Goal: Task Accomplishment & Management: Manage account settings

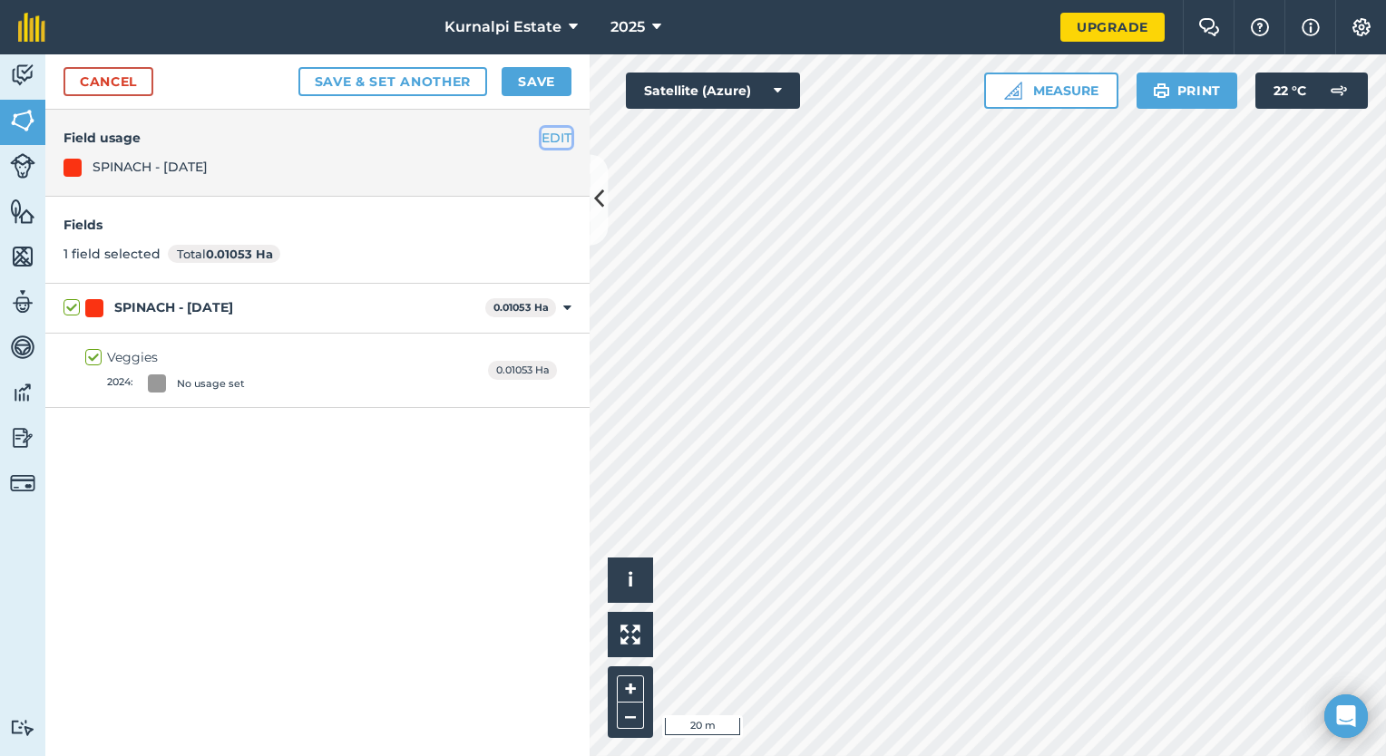
click at [570, 136] on button "EDIT" at bounding box center [556, 138] width 30 height 20
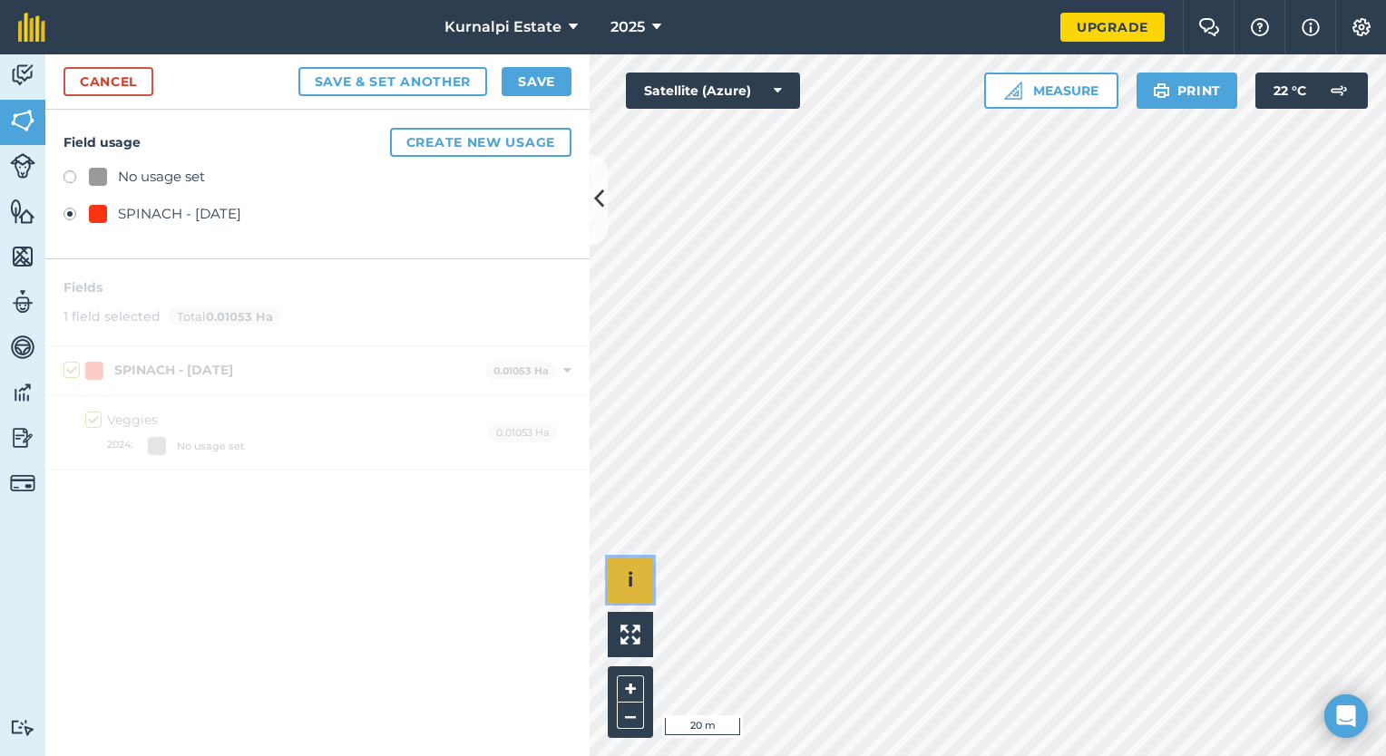
click at [629, 587] on span "i" at bounding box center [630, 580] width 5 height 23
click at [629, 587] on span "›" at bounding box center [631, 581] width 6 height 23
click at [637, 656] on button at bounding box center [630, 634] width 45 height 45
click at [18, 62] on img at bounding box center [22, 75] width 25 height 27
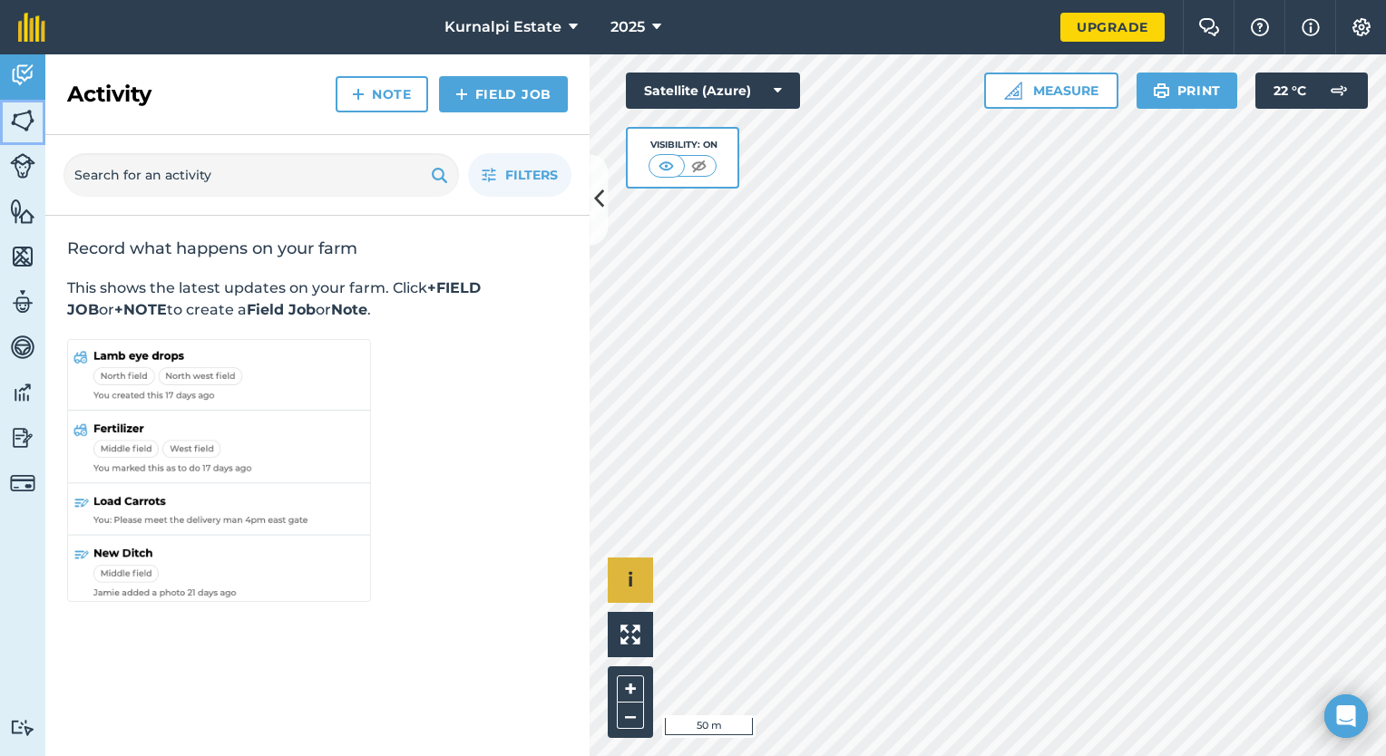
click at [16, 121] on img at bounding box center [22, 120] width 25 height 27
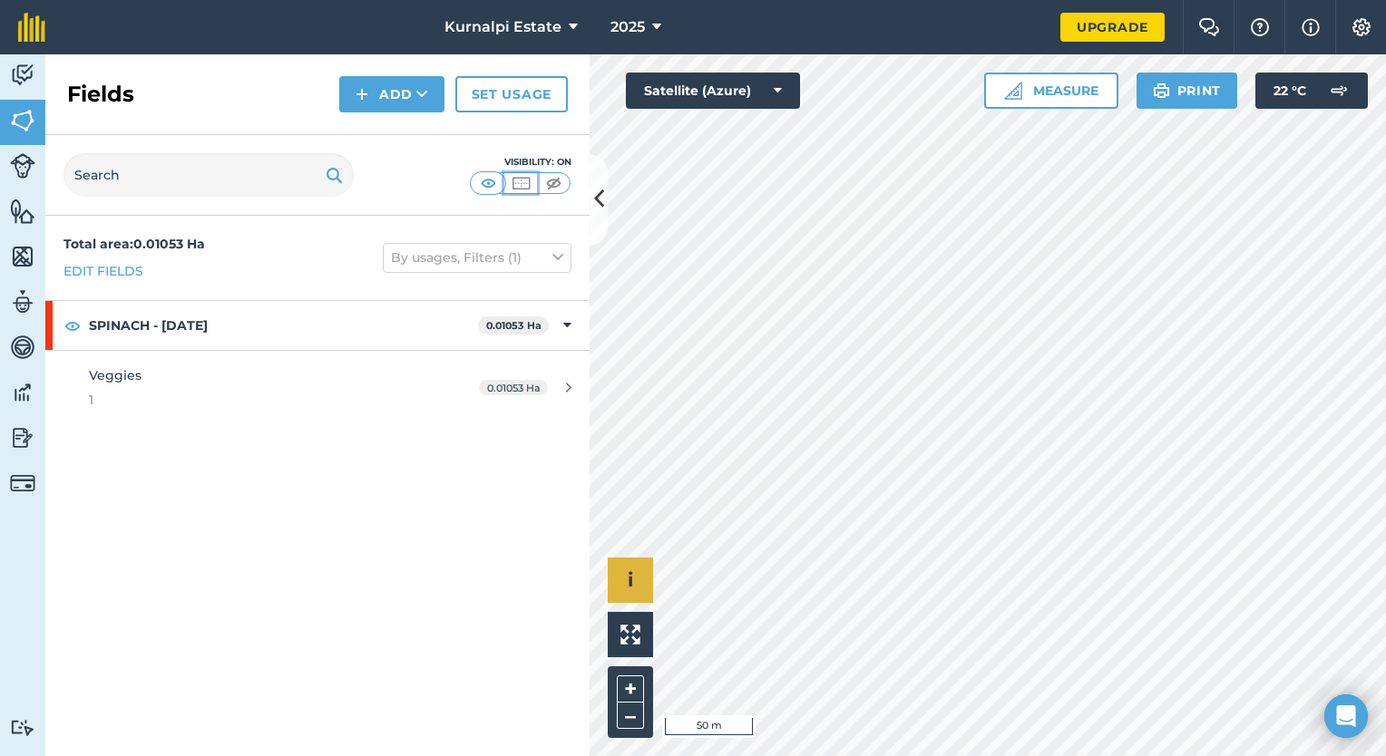
click at [512, 176] on img at bounding box center [521, 183] width 23 height 18
click at [493, 183] on img at bounding box center [488, 183] width 23 height 18
click at [559, 263] on icon at bounding box center [557, 258] width 11 height 20
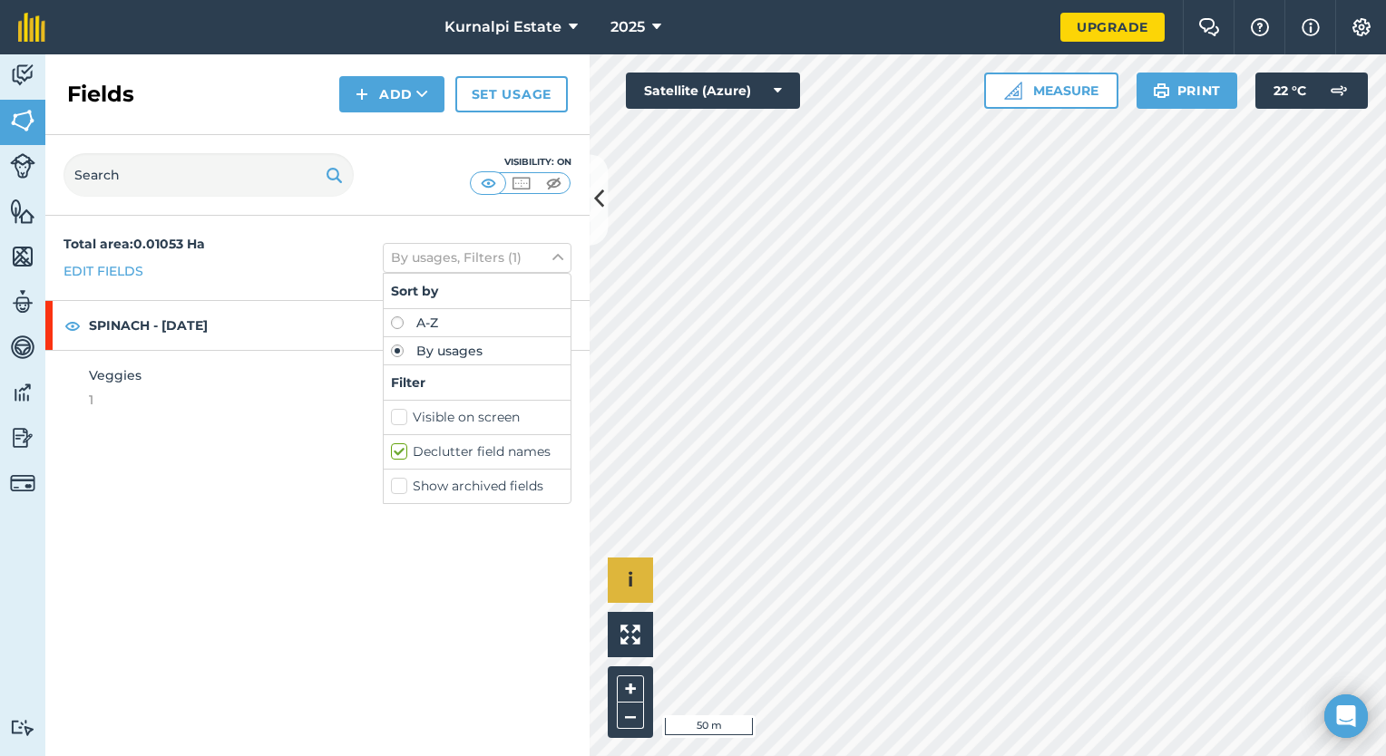
click at [380, 515] on div "Total area : 0.01053 Ha Edit fields By usages, Filters (1) Sort by A-Z By usage…" at bounding box center [317, 486] width 544 height 541
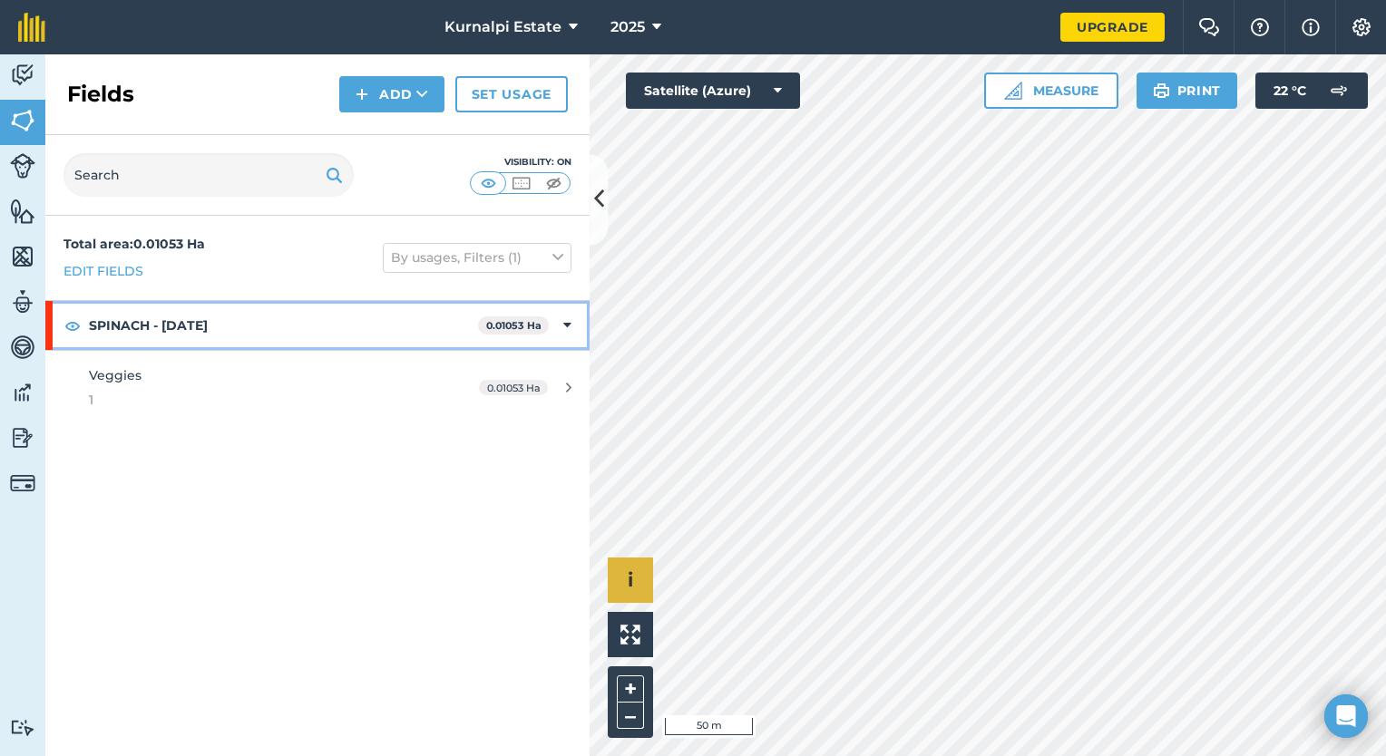
click at [196, 316] on strong "SPINACH - [DATE]" at bounding box center [283, 325] width 389 height 49
click at [196, 316] on strong "SPINACH - [DATE]" at bounding box center [285, 325] width 393 height 49
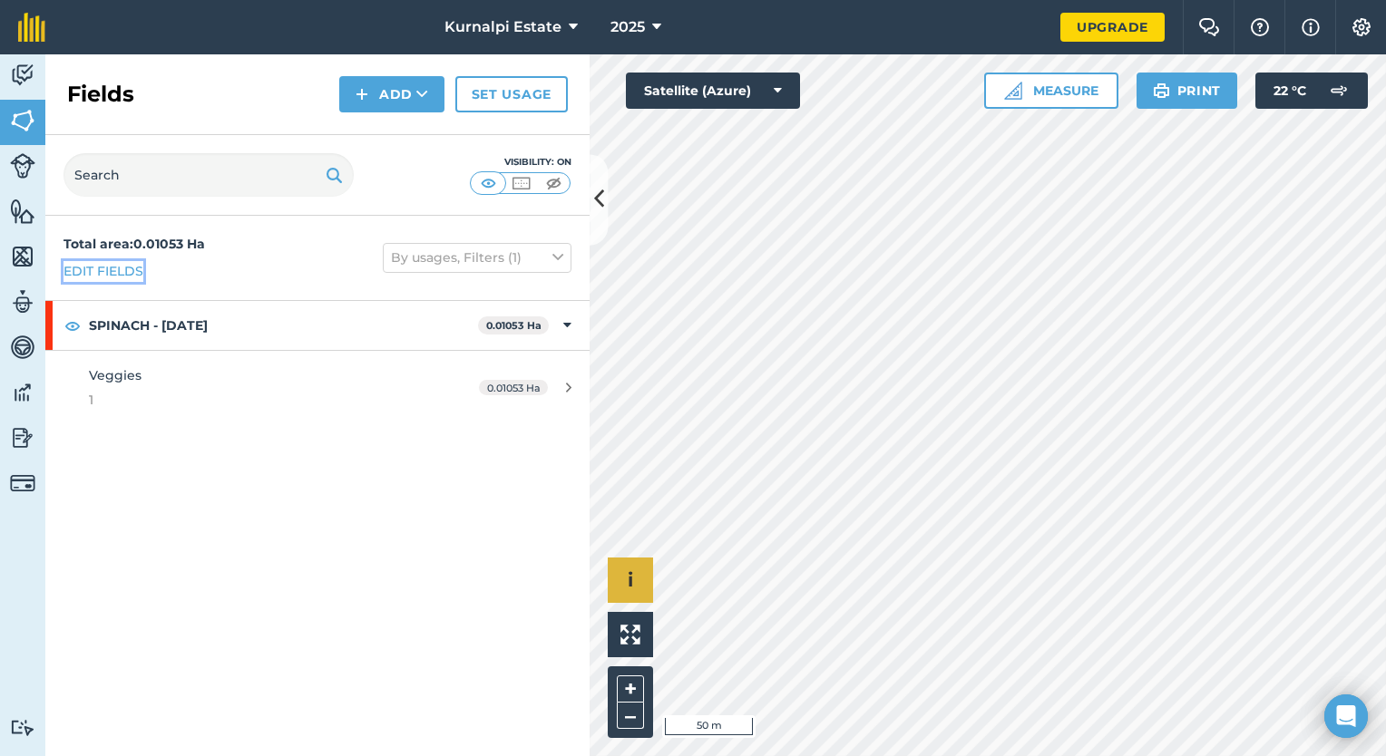
click at [112, 266] on link "Edit fields" at bounding box center [103, 271] width 80 height 20
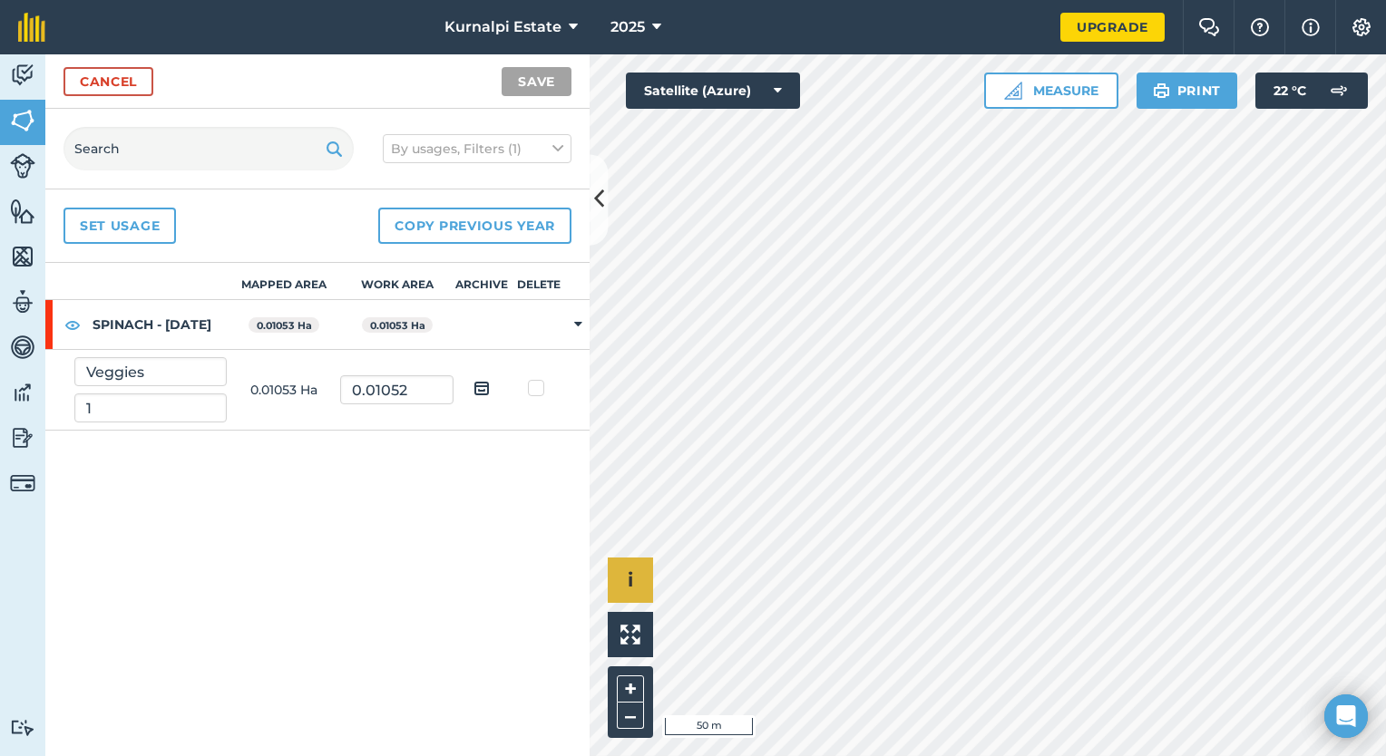
click at [121, 324] on strong "SPINACH - [DATE]" at bounding box center [160, 324] width 134 height 49
click at [535, 379] on label at bounding box center [539, 379] width 22 height 0
click at [539, 391] on input "checkbox" at bounding box center [545, 385] width 12 height 12
checkbox input "true"
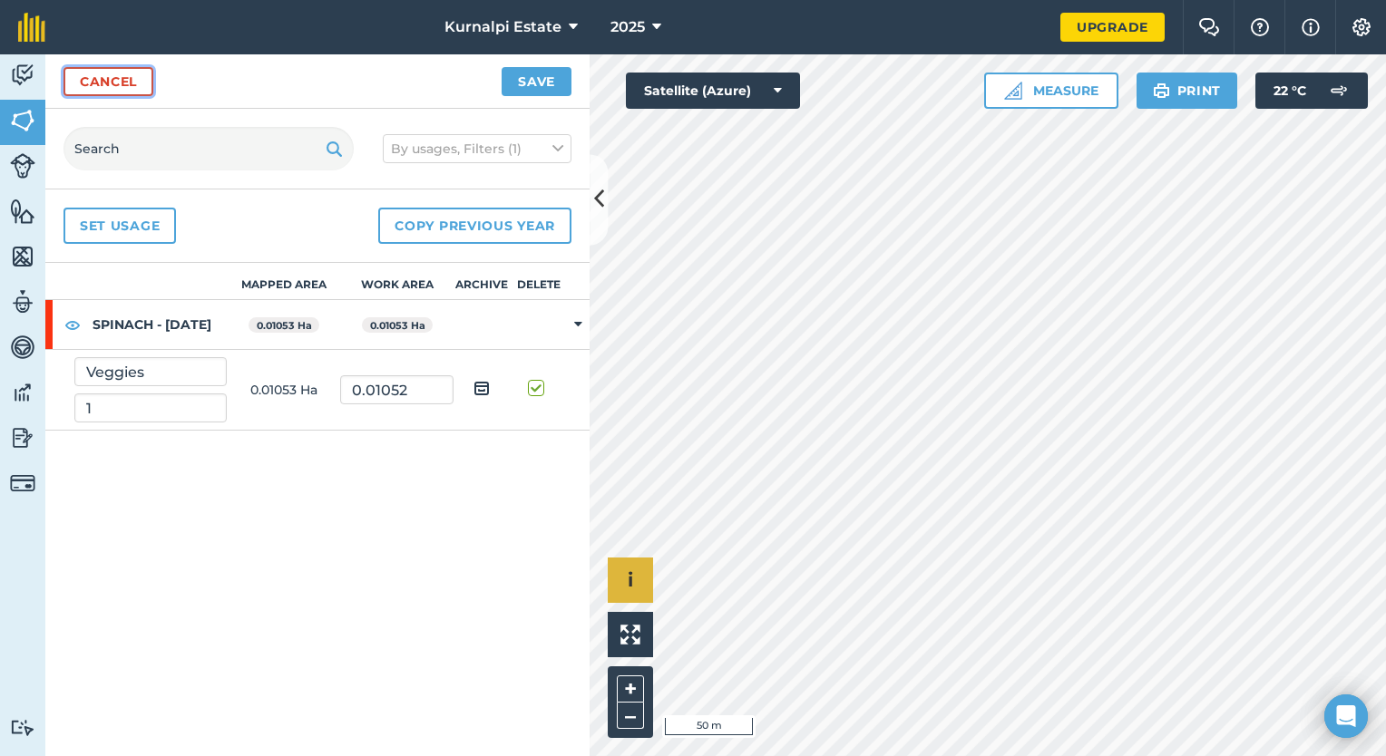
click at [118, 74] on link "Cancel" at bounding box center [108, 81] width 90 height 29
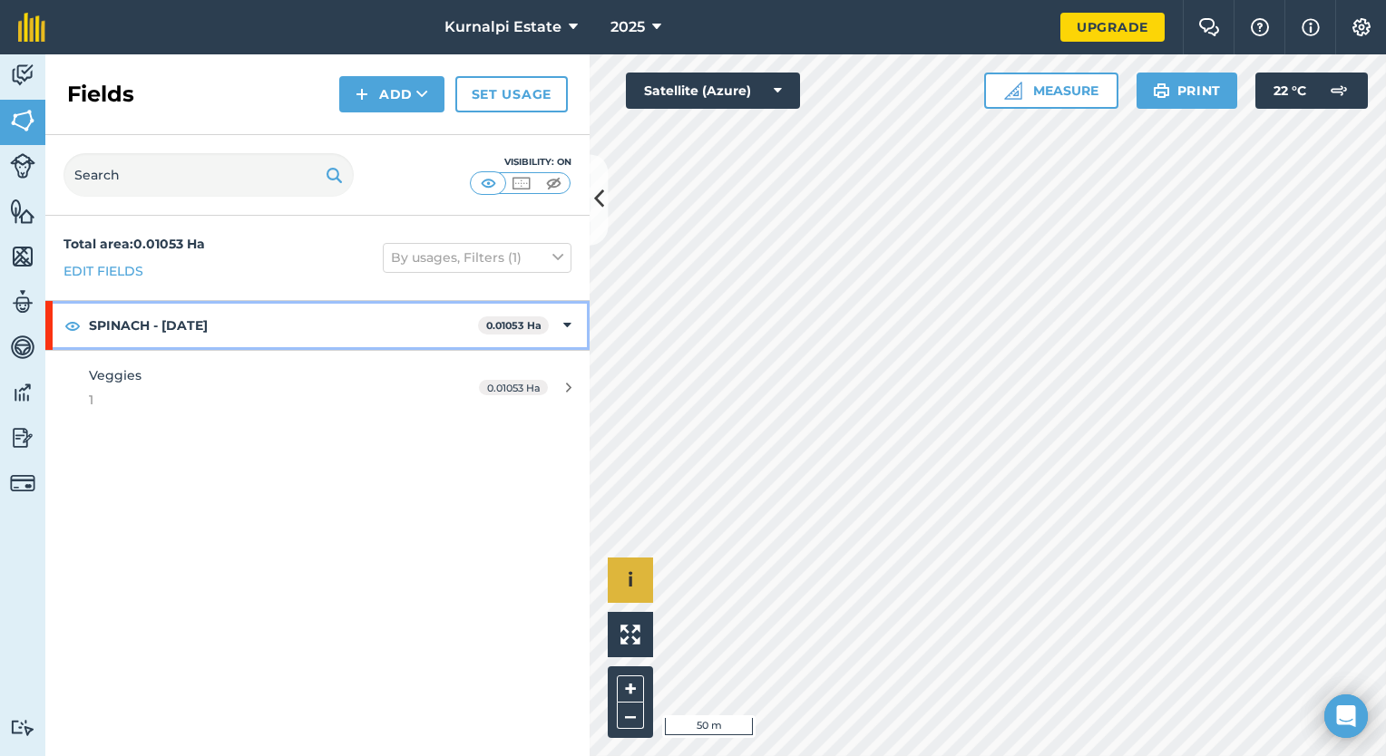
click at [211, 334] on strong "SPINACH - [DATE]" at bounding box center [283, 325] width 389 height 49
click at [211, 334] on strong "SPINACH - [DATE]" at bounding box center [285, 325] width 393 height 49
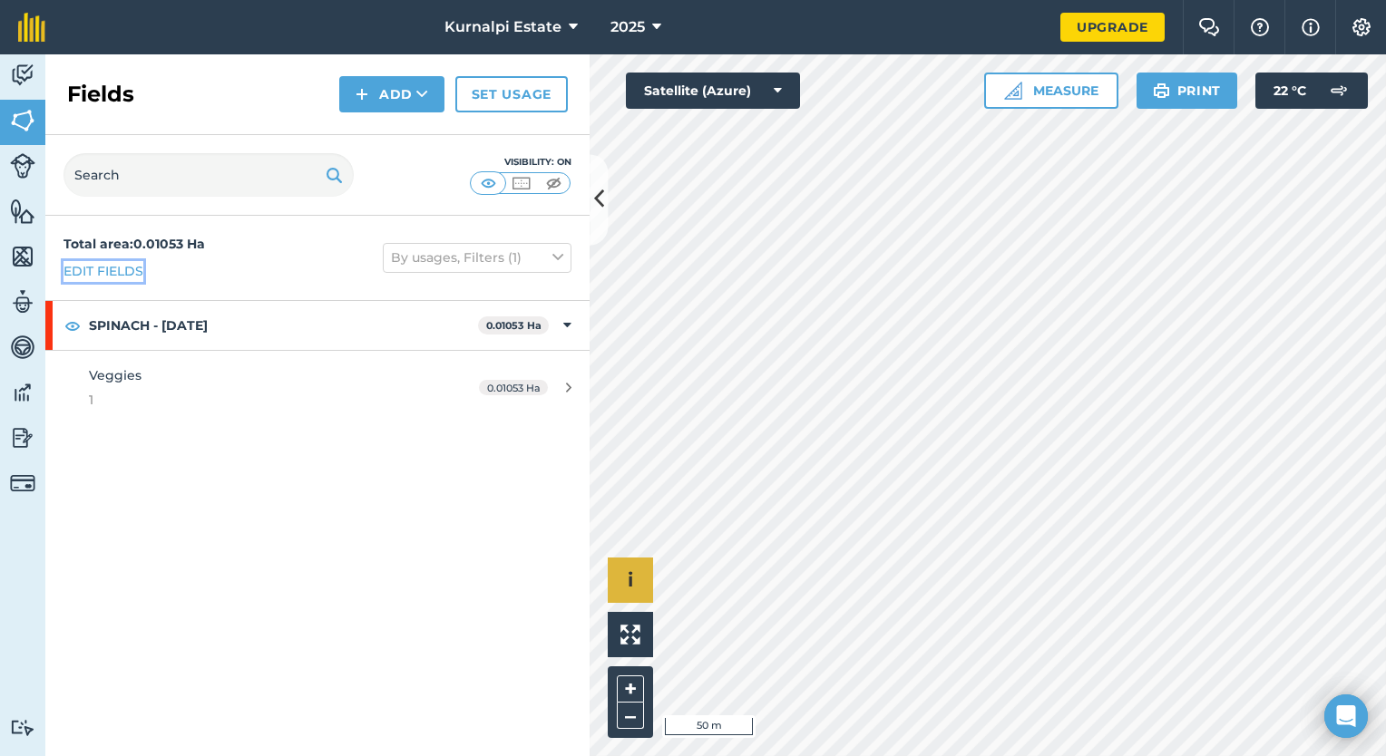
click at [137, 265] on link "Edit fields" at bounding box center [103, 271] width 80 height 20
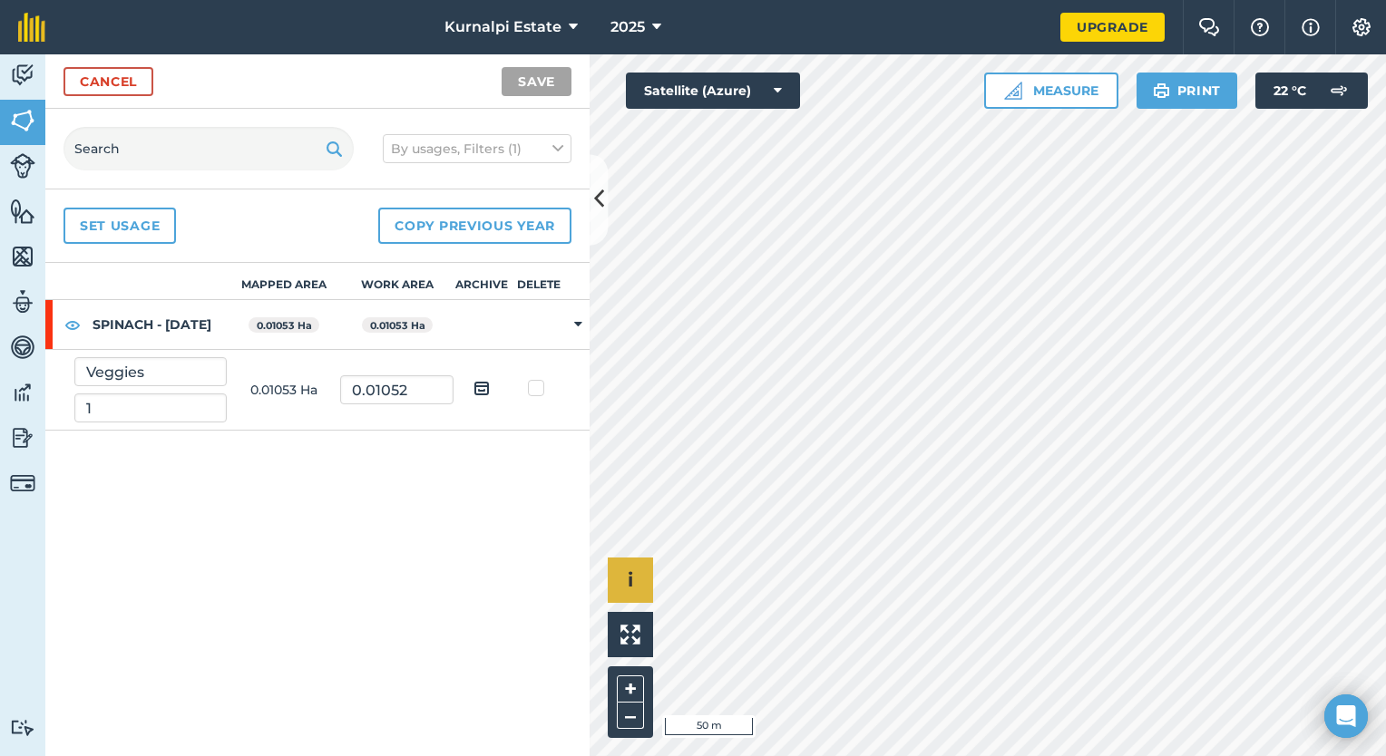
click at [577, 323] on icon at bounding box center [578, 325] width 8 height 16
click at [577, 323] on icon at bounding box center [578, 325] width 5 height 16
click at [175, 422] on input "1" at bounding box center [150, 408] width 152 height 29
drag, startPoint x: 173, startPoint y: 400, endPoint x: 34, endPoint y: 409, distance: 139.1
click at [34, 409] on div "Activity Fields Livestock Features Maps Team Vehicles Data Reporting Billing Tu…" at bounding box center [693, 405] width 1386 height 702
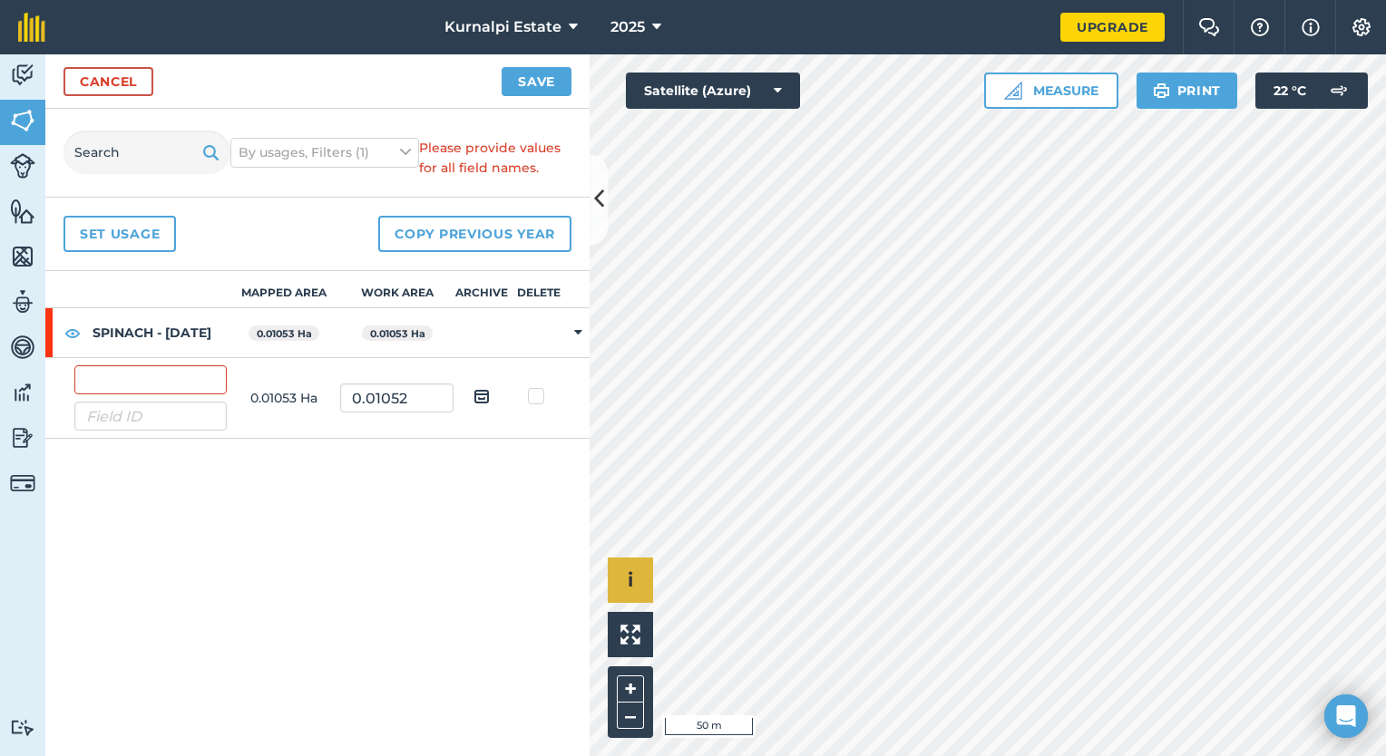
click at [484, 407] on img at bounding box center [481, 396] width 16 height 22
click at [490, 396] on input "checkbox" at bounding box center [496, 391] width 12 height 12
click at [485, 407] on img at bounding box center [481, 396] width 16 height 22
click at [490, 396] on input "checkbox" at bounding box center [496, 391] width 12 height 12
checkbox input "false"
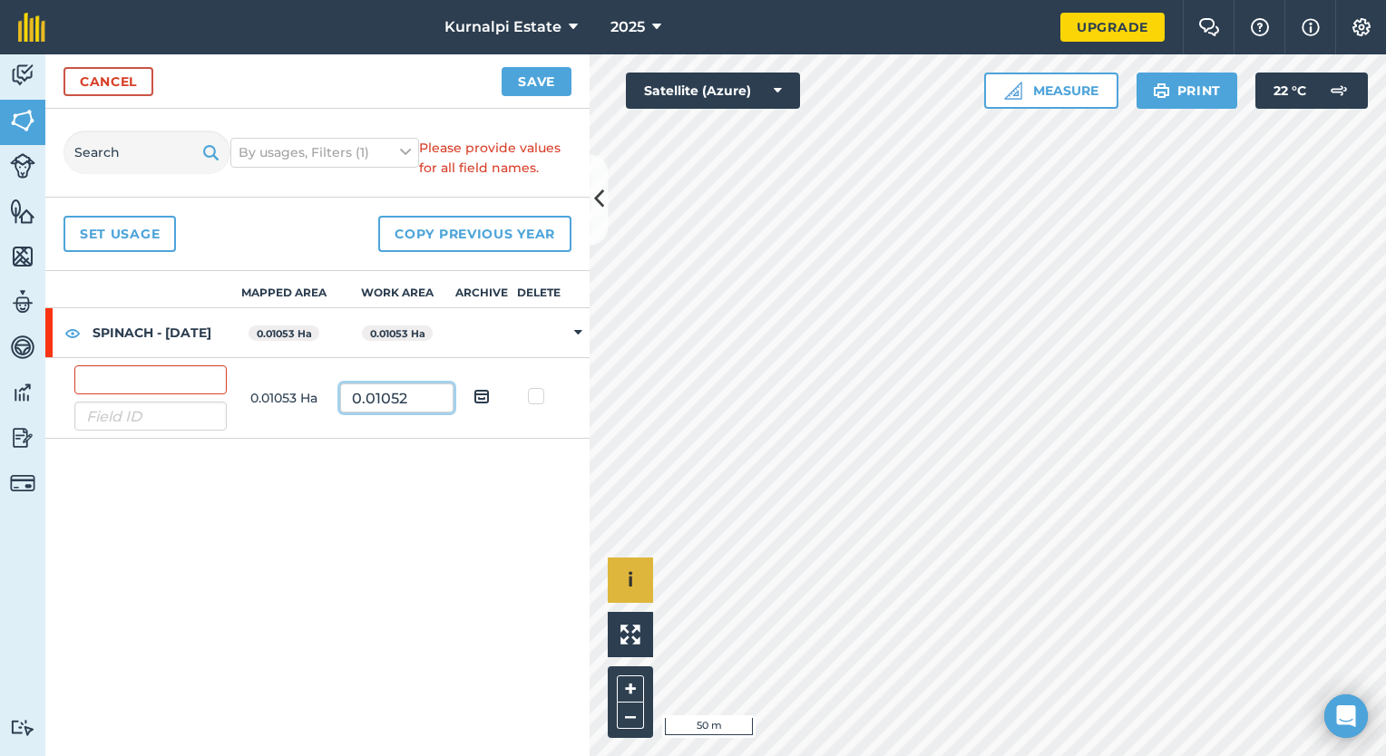
drag, startPoint x: 435, startPoint y: 420, endPoint x: 280, endPoint y: 415, distance: 155.1
click at [0, 0] on tr "0.01053 Ha 0.01052" at bounding box center [0, 0] width 0 height 0
click at [268, 424] on td "0.01053 Ha" at bounding box center [283, 398] width 113 height 81
click at [148, 240] on link "Set usage" at bounding box center [119, 234] width 112 height 36
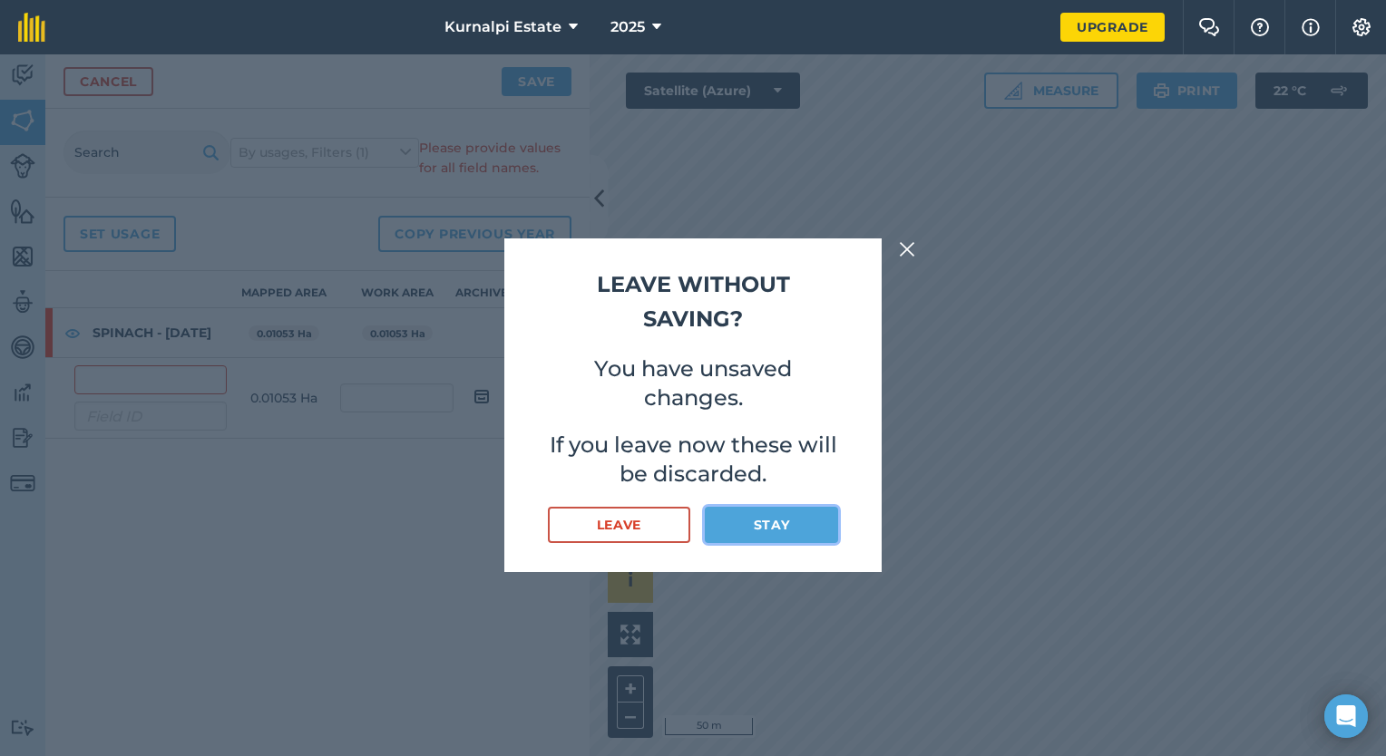
click at [748, 521] on button "Stay" at bounding box center [771, 525] width 133 height 36
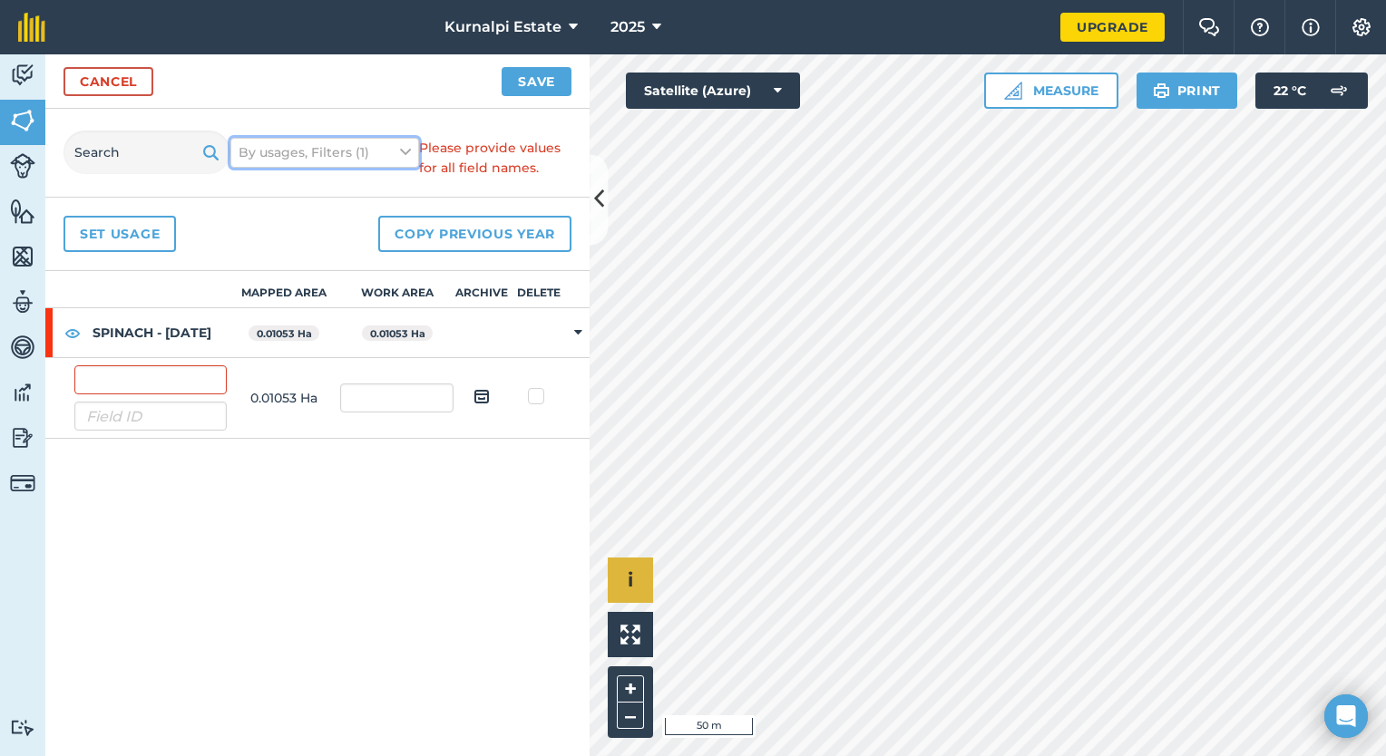
click at [323, 163] on button "By usages, Filters (1)" at bounding box center [324, 152] width 189 height 29
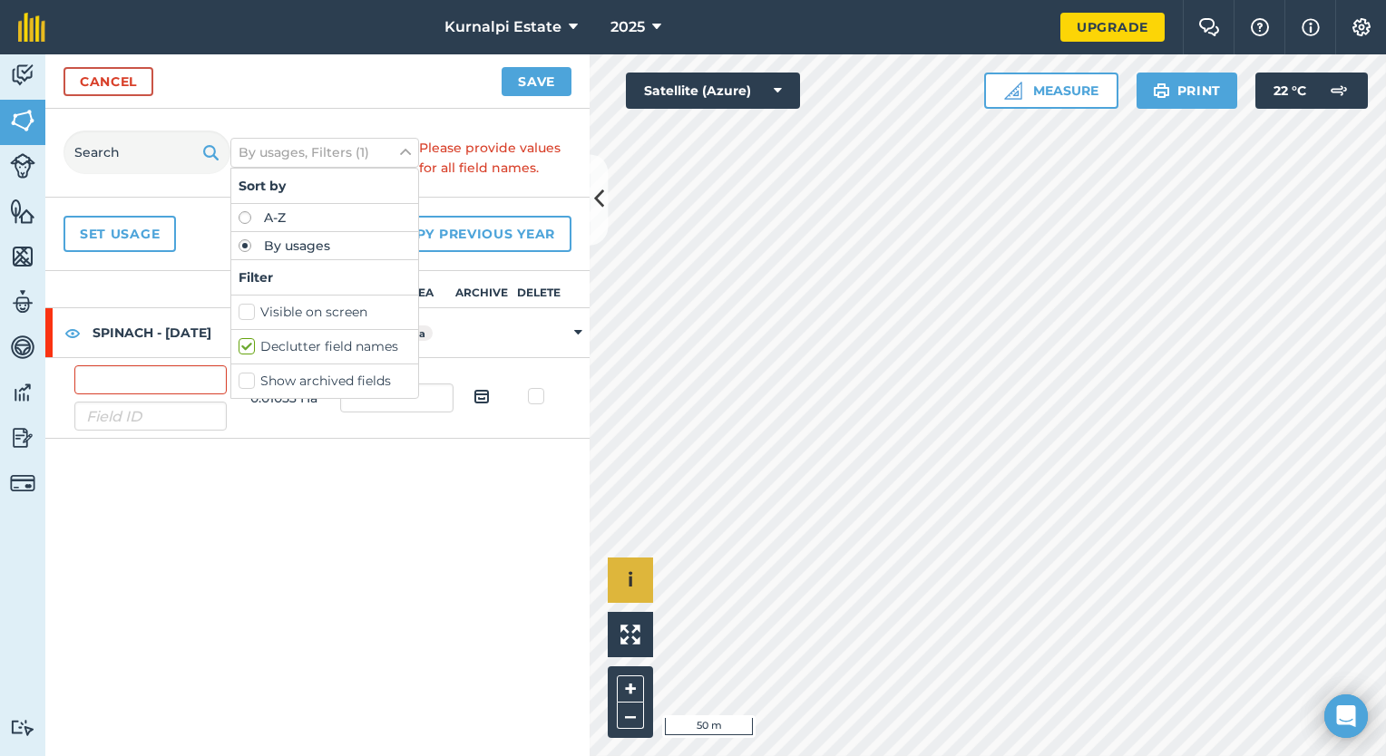
click at [356, 314] on label "Visible on screen" at bounding box center [325, 312] width 172 height 19
click at [250, 314] on input "Visible on screen" at bounding box center [245, 309] width 12 height 12
checkbox input "true"
click at [322, 505] on div "Mapped area Work area Archive Delete SPINACH - [DATE] 0.01053 Ha 0.01053 Ha 0.0…" at bounding box center [317, 513] width 544 height 485
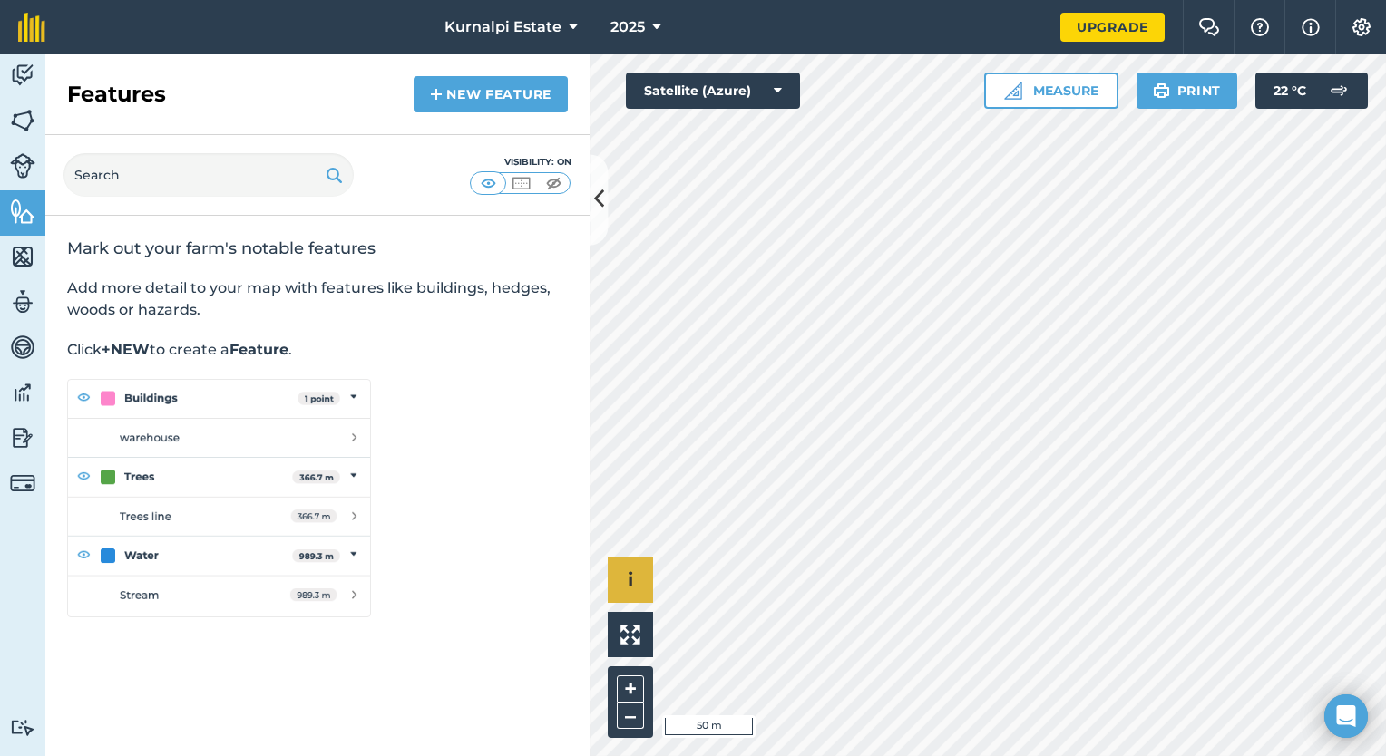
select select "MEMBER"
